Goal: Task Accomplishment & Management: Complete application form

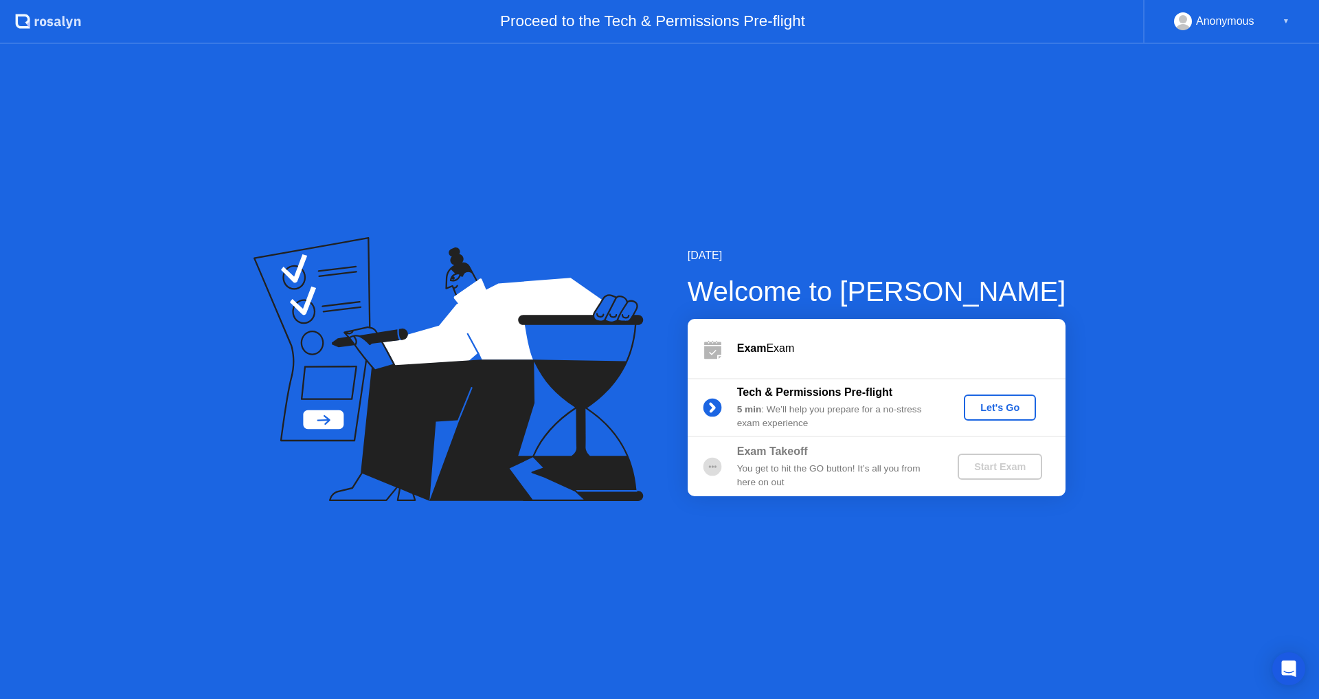
click at [687, 528] on div "[DATE] Welcome to [PERSON_NAME] Exam Exam Tech & Permissions Pre-flight 5 min :…" at bounding box center [659, 371] width 1319 height 655
click at [855, 415] on div "5 min : We’ll help you prepare for a no-stress exam experience" at bounding box center [836, 417] width 198 height 28
click at [1001, 411] on div "Let's Go" at bounding box center [999, 407] width 61 height 11
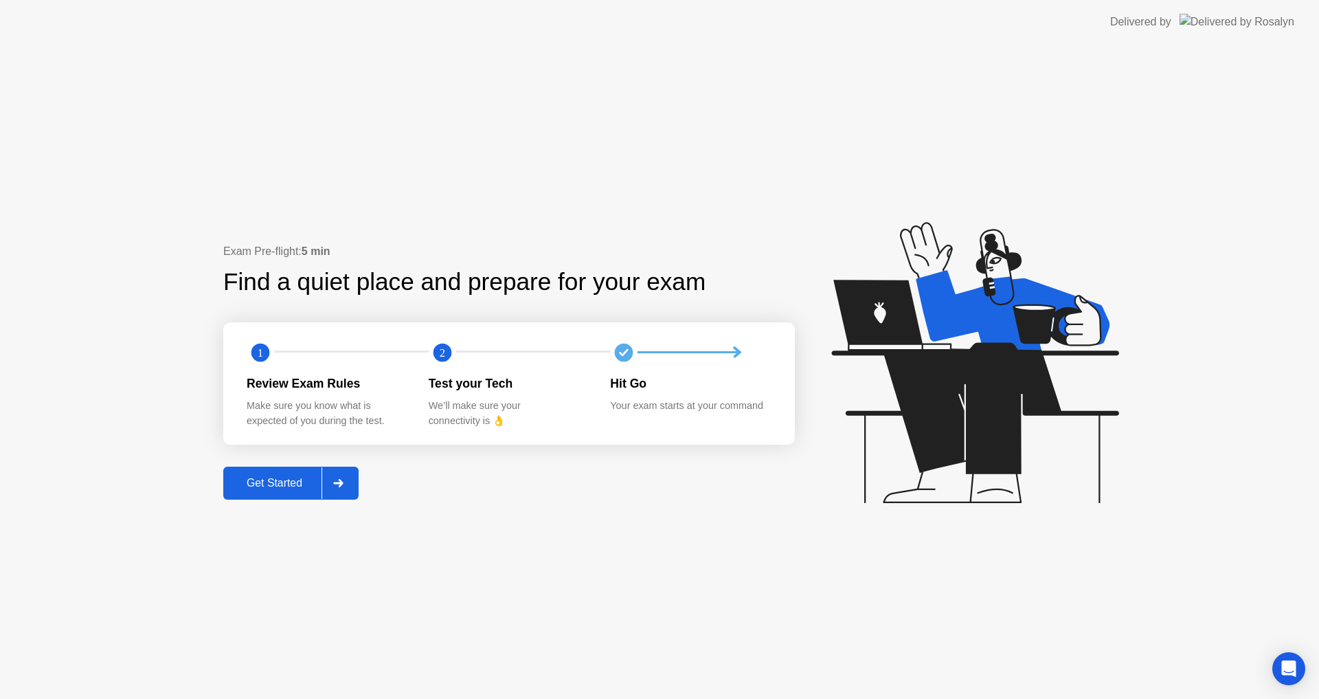
click at [325, 491] on div at bounding box center [338, 483] width 33 height 32
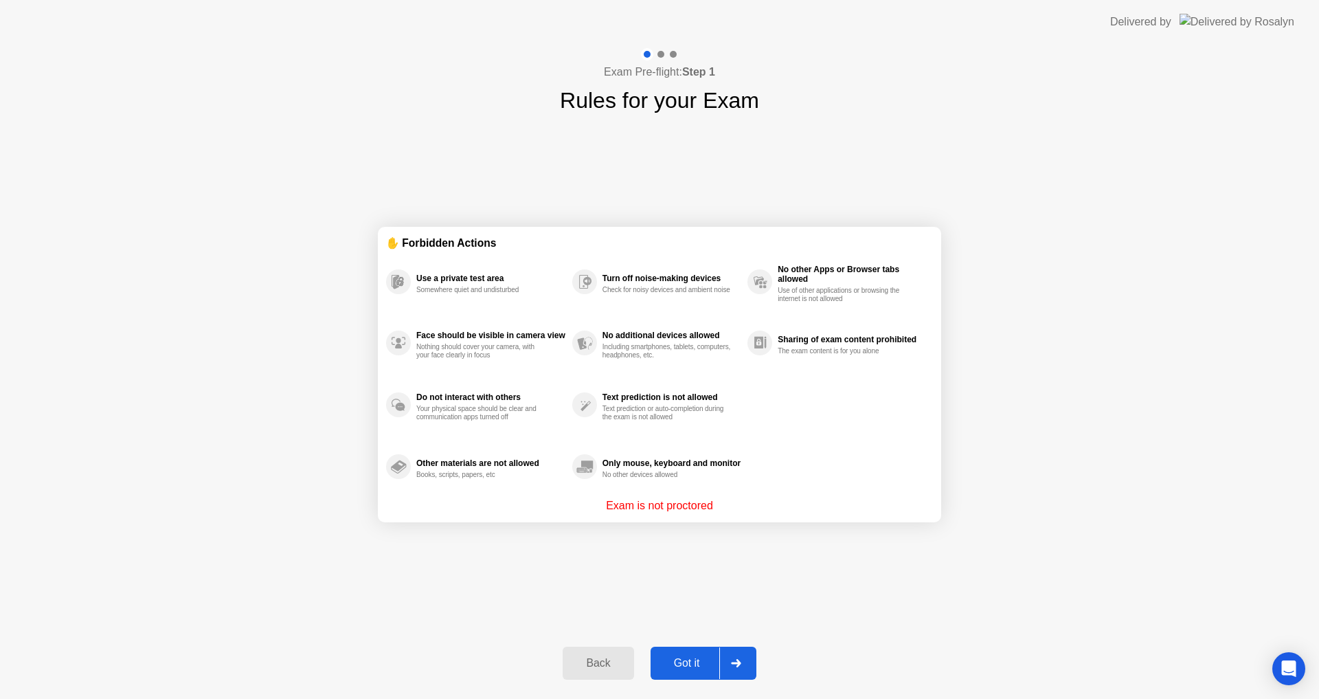
click at [682, 653] on button "Got it" at bounding box center [704, 663] width 106 height 33
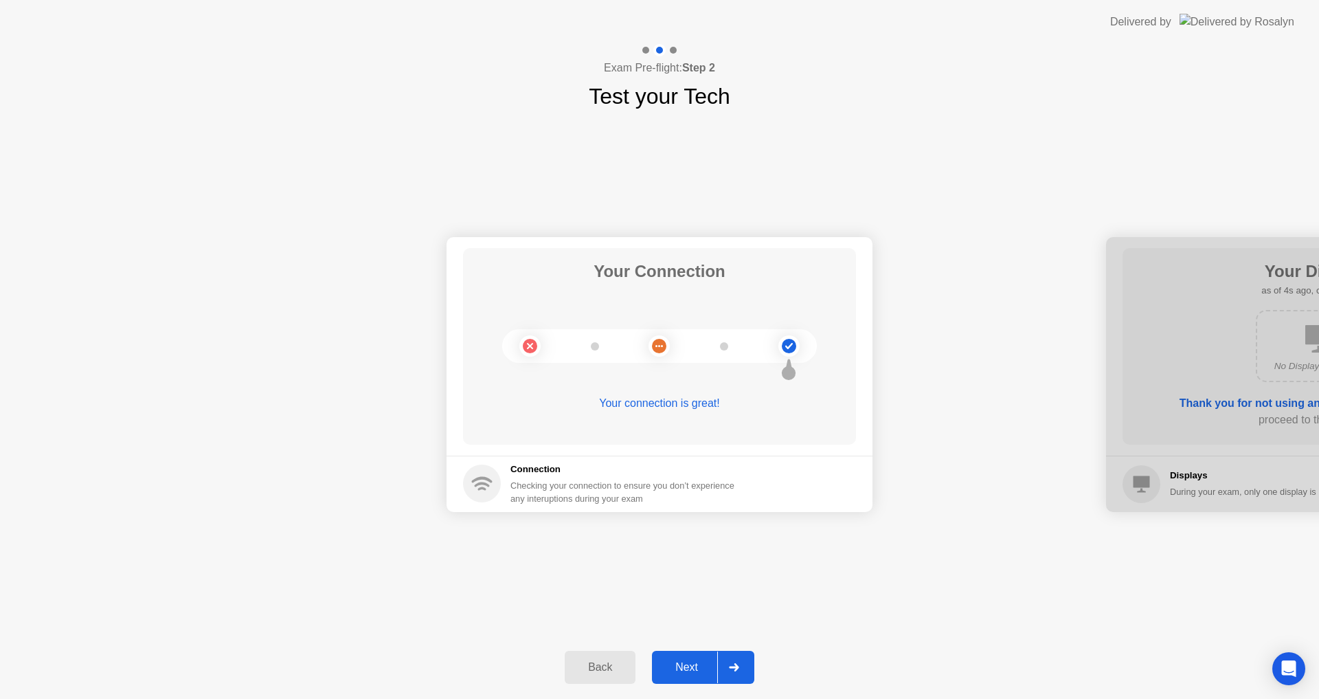
click at [686, 690] on div "Back Next" at bounding box center [659, 667] width 1319 height 63
click at [684, 672] on div "Next" at bounding box center [686, 667] width 61 height 12
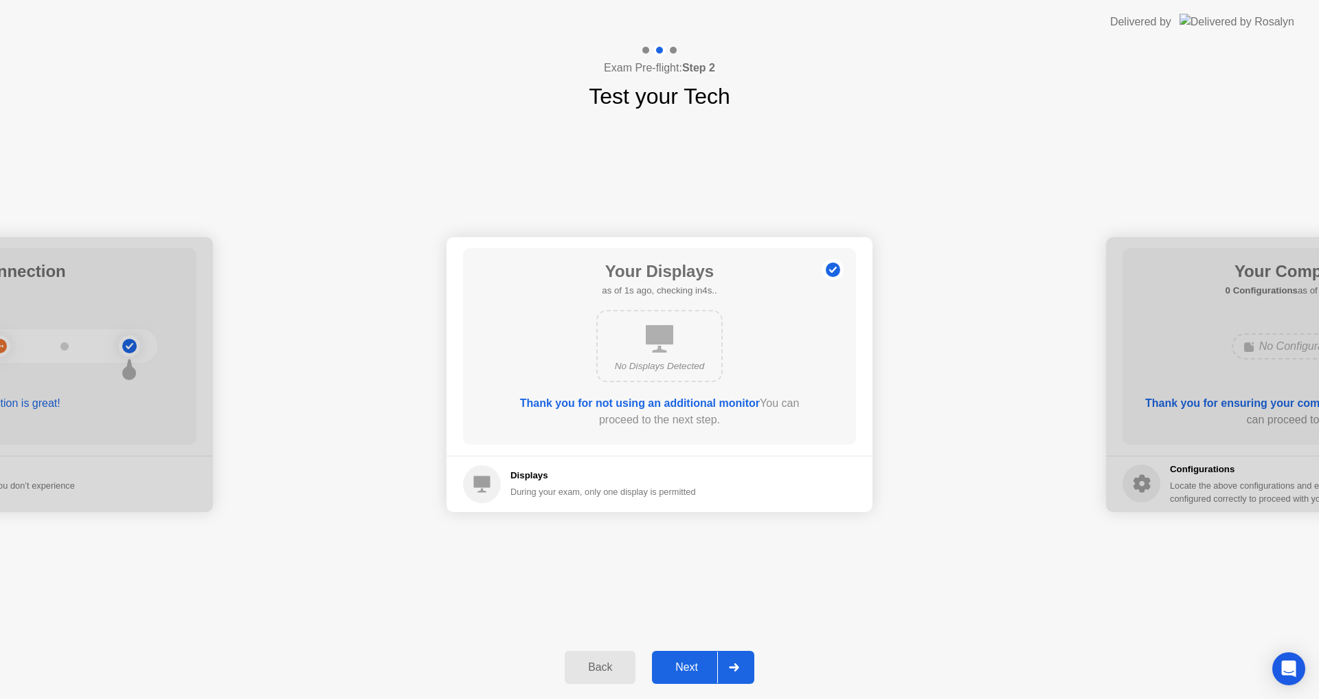
click at [685, 671] on div "Next" at bounding box center [686, 667] width 61 height 12
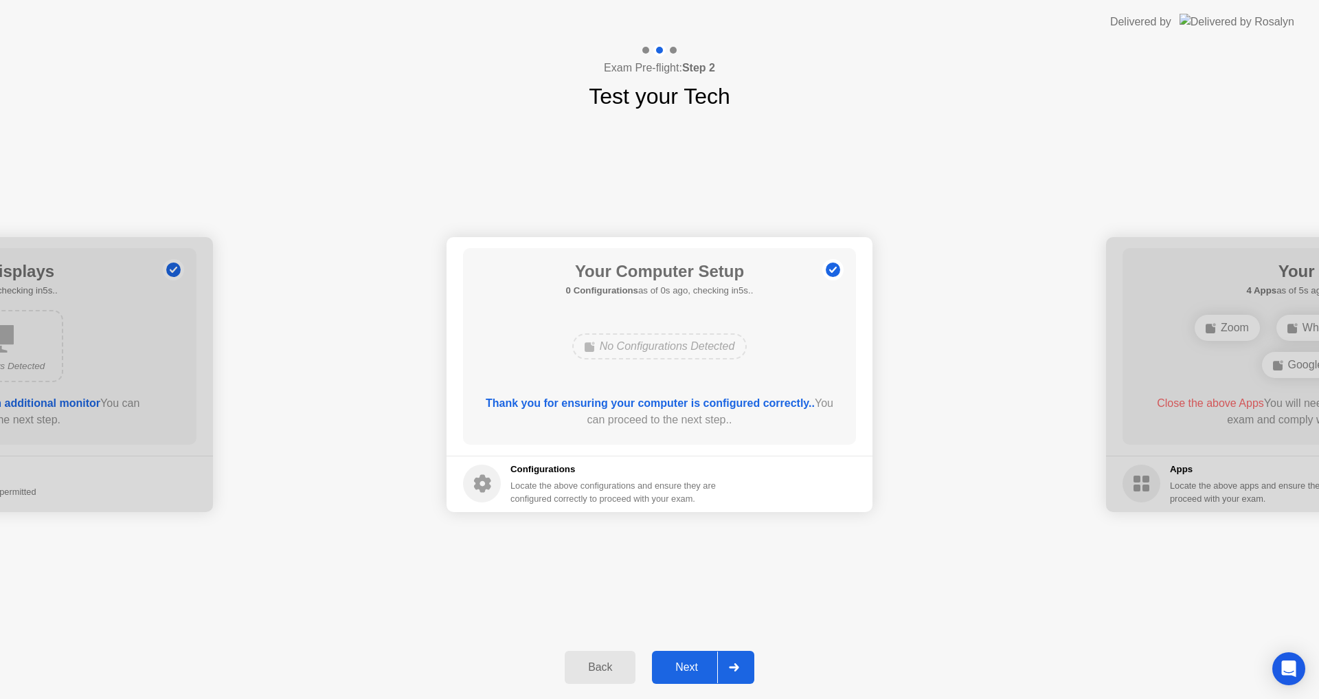
click at [685, 671] on div "Next" at bounding box center [686, 667] width 61 height 12
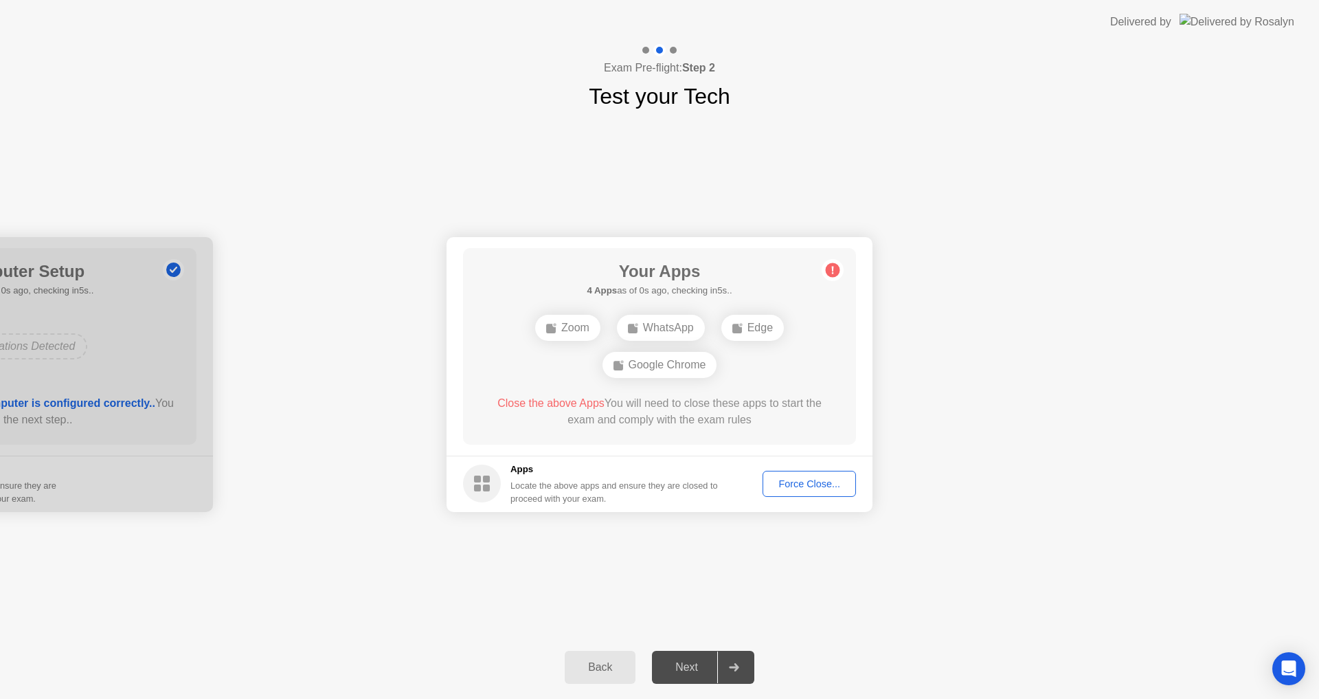
click at [798, 489] on div "Force Close..." at bounding box center [809, 483] width 84 height 11
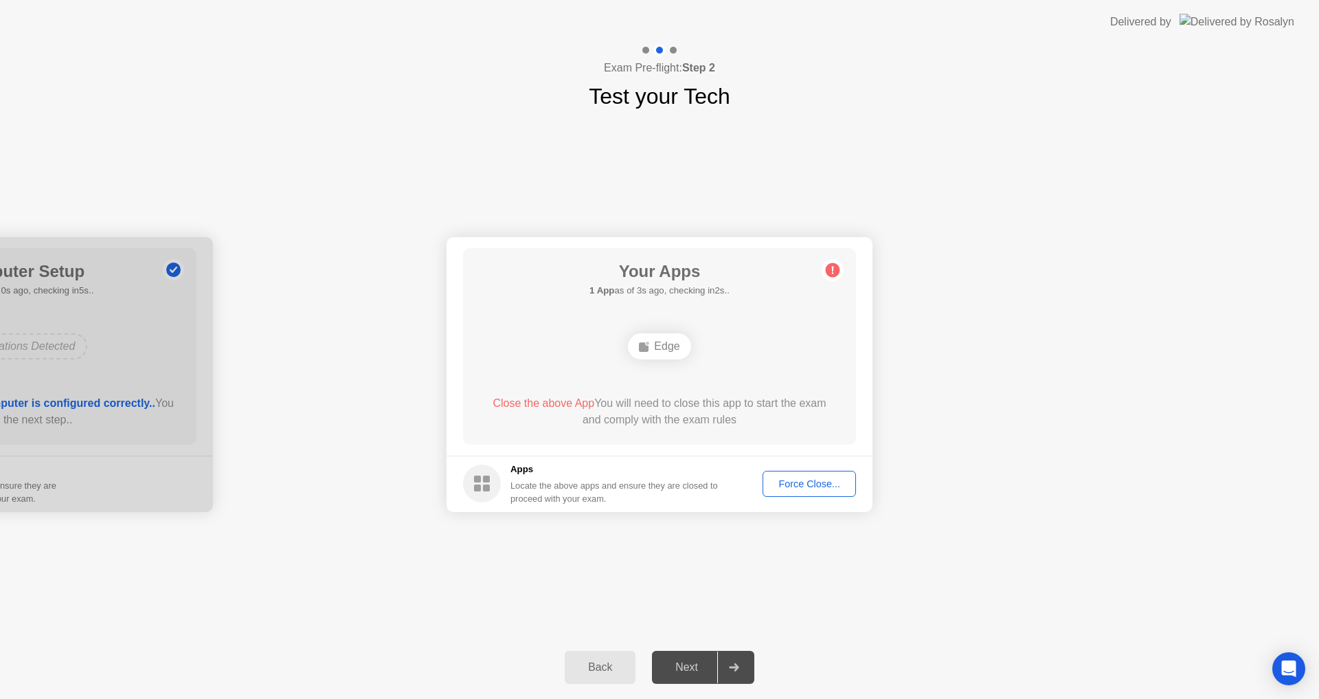
drag, startPoint x: 333, startPoint y: 380, endPoint x: 424, endPoint y: 389, distance: 91.1
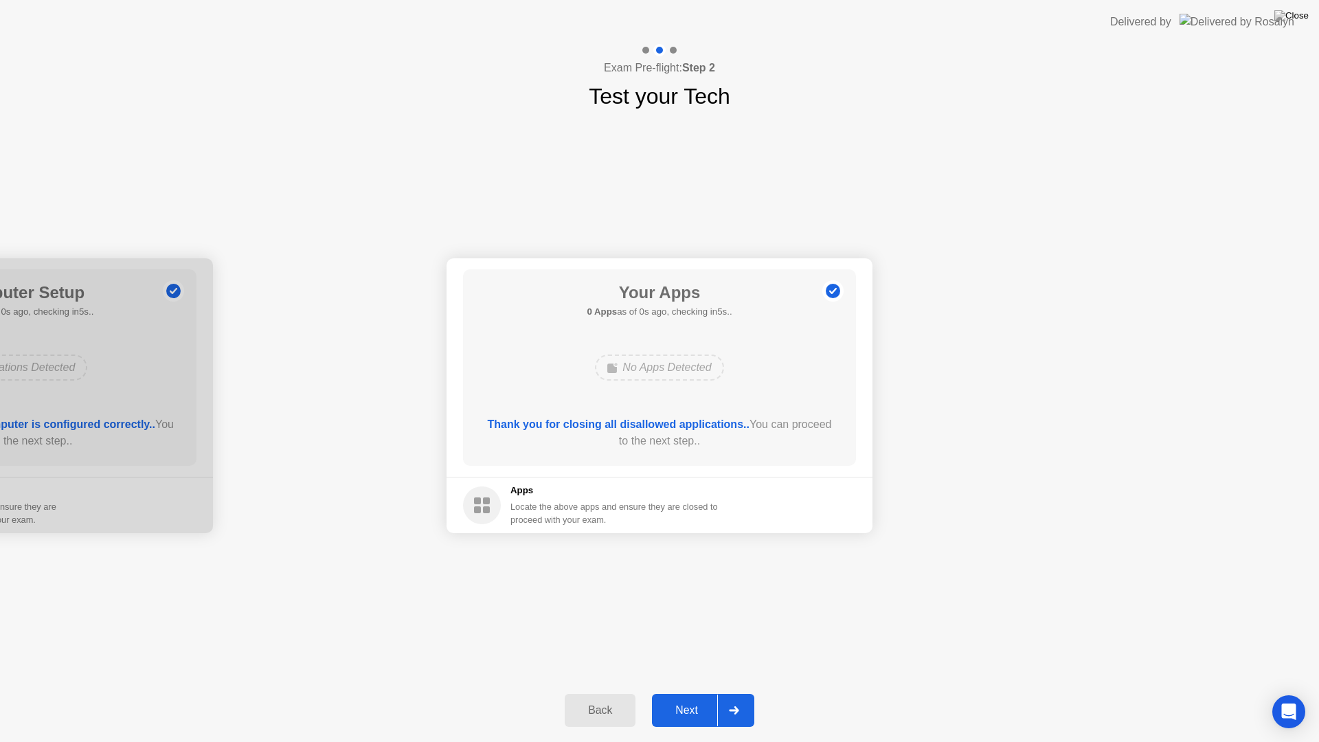
click at [698, 698] on div "Next" at bounding box center [686, 710] width 61 height 12
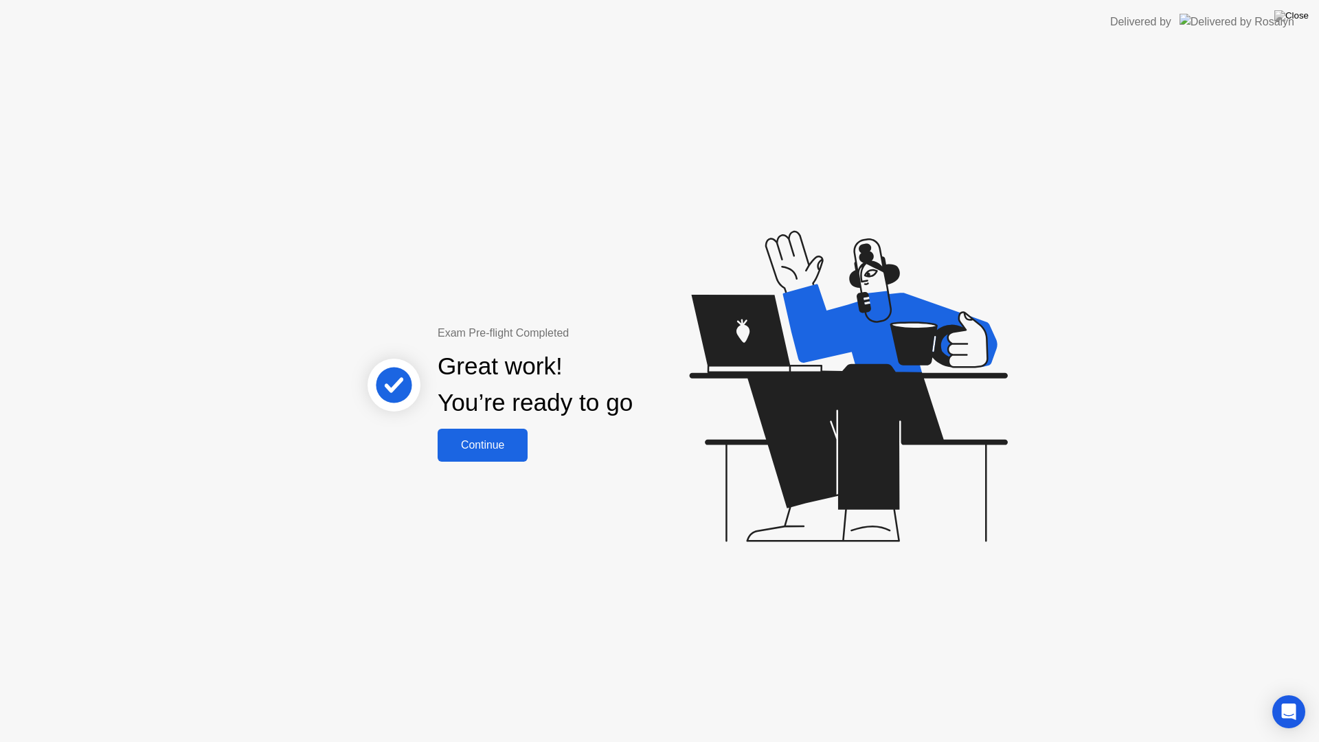
click at [508, 440] on div "Continue" at bounding box center [483, 445] width 82 height 12
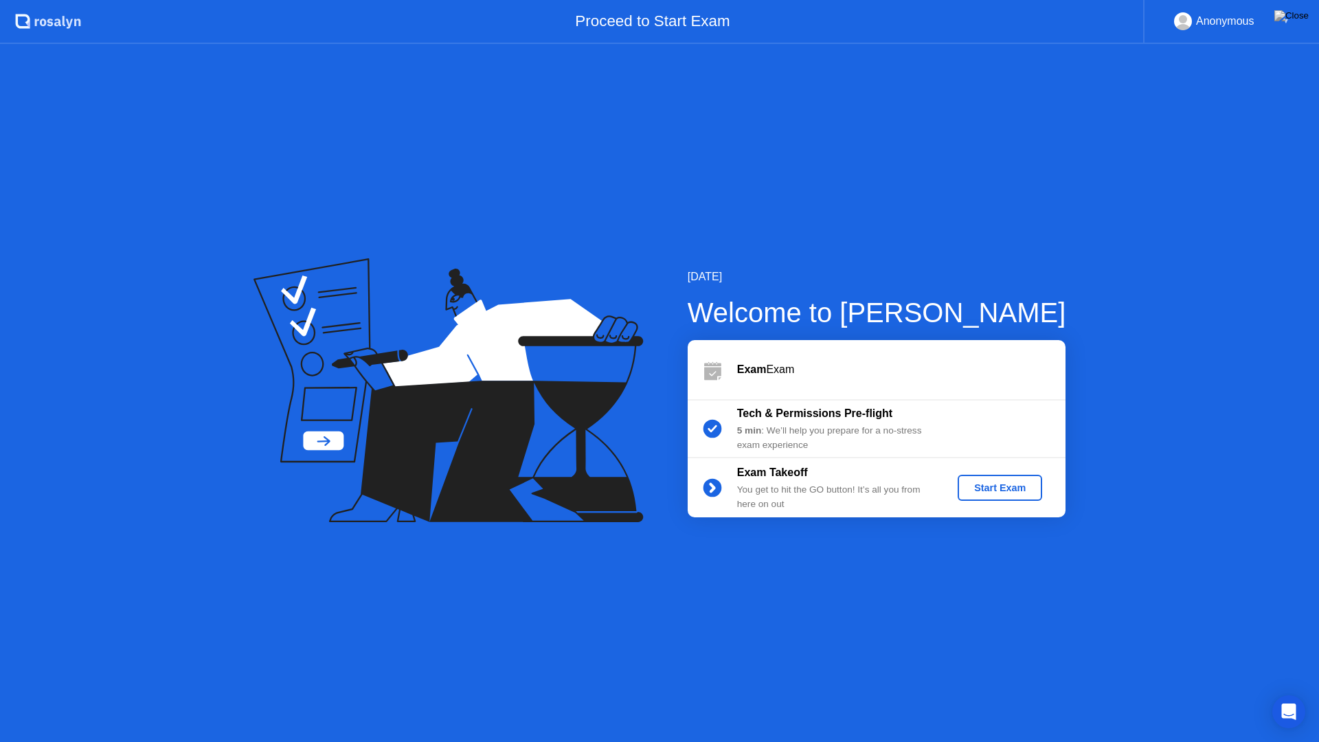
click at [1002, 488] on div "Start Exam" at bounding box center [1000, 487] width 74 height 11
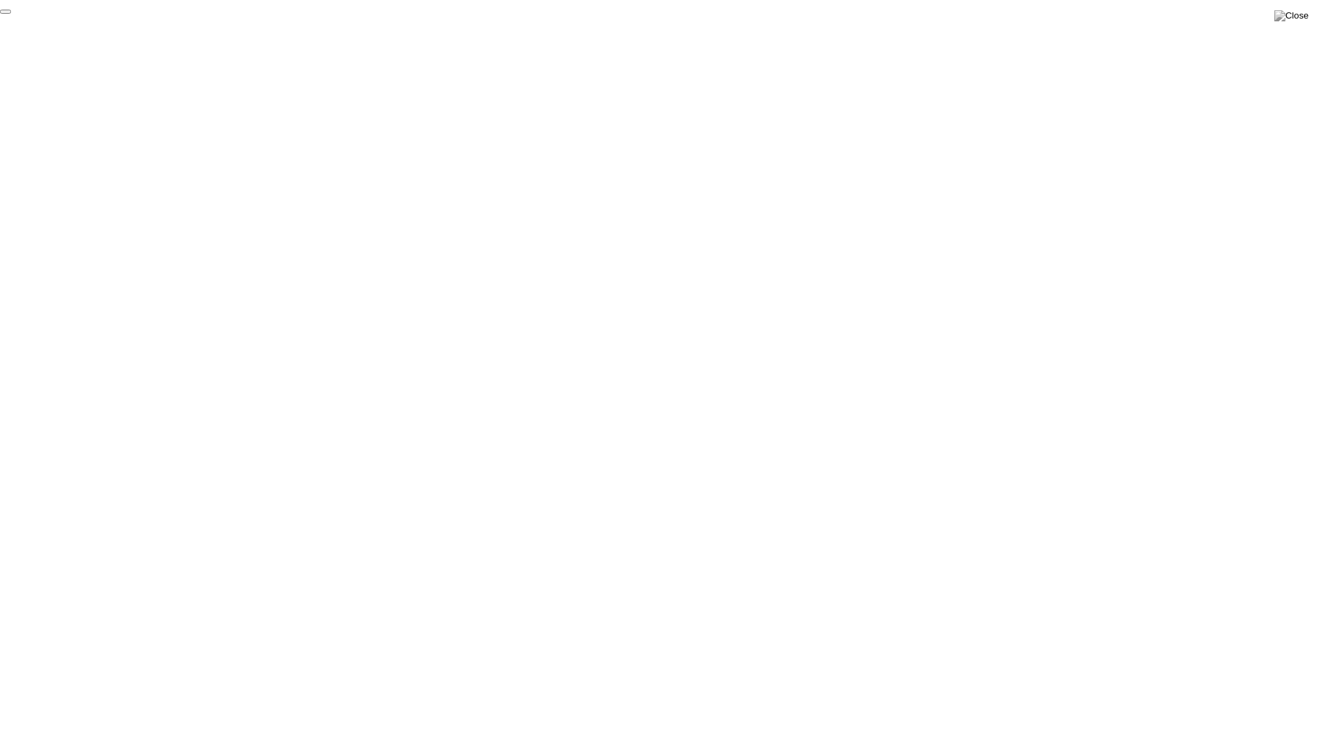
click div "End Proctoring Session"
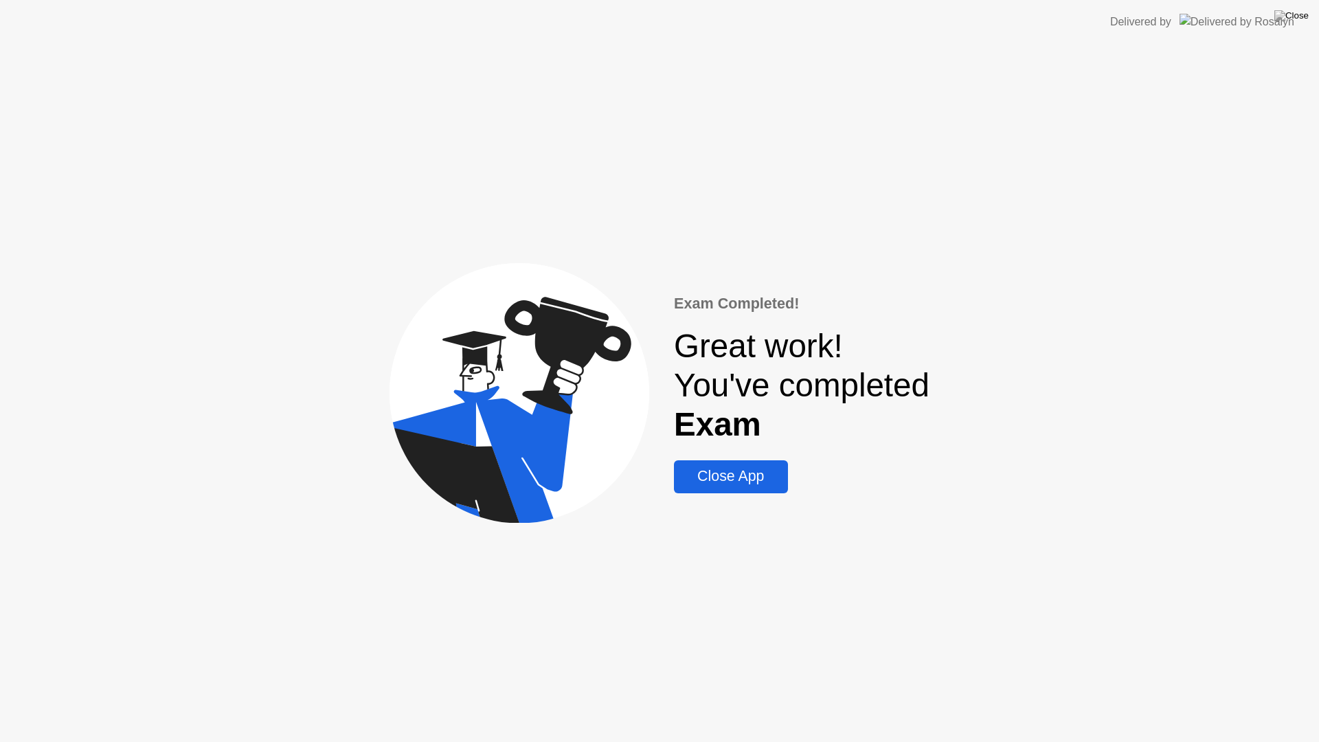
click at [730, 485] on div "Close App" at bounding box center [730, 476] width 105 height 17
